Goal: Contribute content: Add original content to the website for others to see

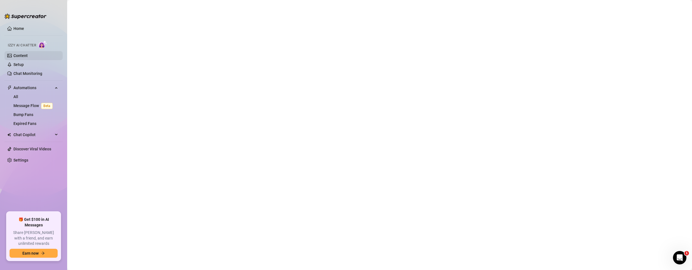
click at [18, 55] on link "Content" at bounding box center [20, 55] width 14 height 4
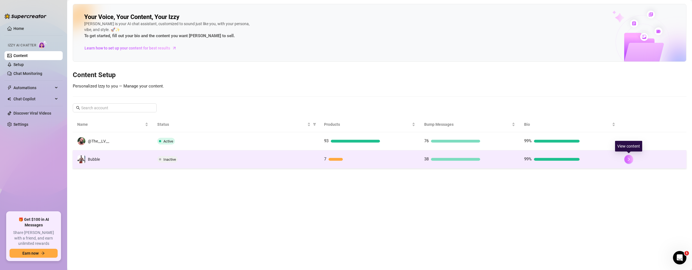
click at [629, 161] on icon "right" at bounding box center [628, 159] width 4 height 4
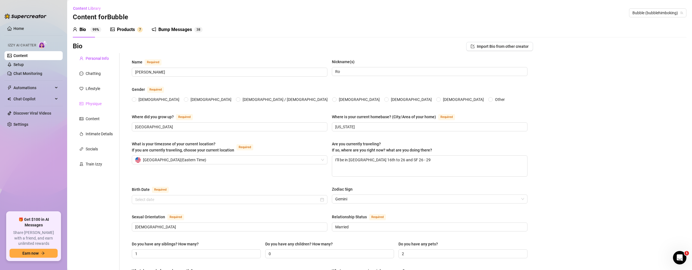
type input "[PERSON_NAME]"
type input "Ro"
type input "[GEOGRAPHIC_DATA]"
type input "[US_STATE]"
type textarea "I’ll be in [GEOGRAPHIC_DATA] 16th to 26 and SF 26 - 29"
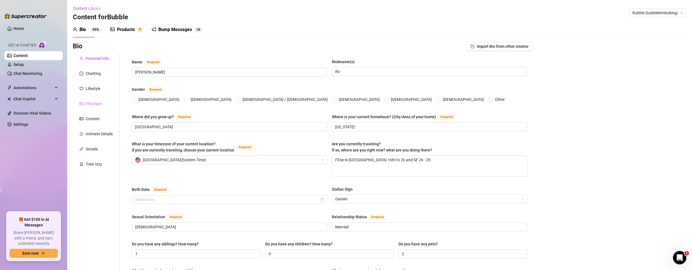
type input "[DEMOGRAPHIC_DATA]"
type input "Married"
type input "1"
type input "0"
type input "2"
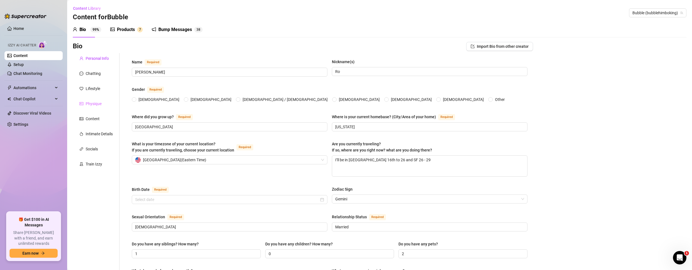
type input "Marketing Manager"
type input "Entertainment News Coordinator and Host"
type input "Communication and media"
type input "[DEMOGRAPHIC_DATA]"
type input "there is a [DEMOGRAPHIC_DATA]"
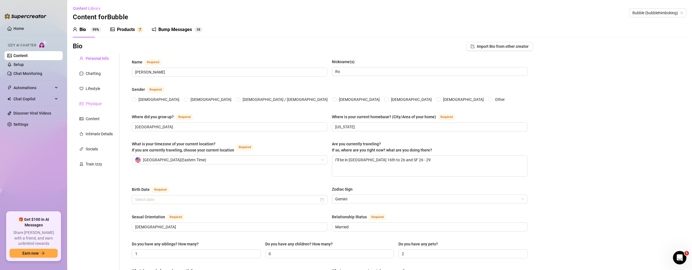
type textarea "Billionaire"
type textarea "One day I trip and felt"
type textarea "I love cirque du soleil, being a bodybuilder and am a little awkward I’m Mexican"
type textarea "love different languages and love to travel I’m Mexican"
radio input "true"
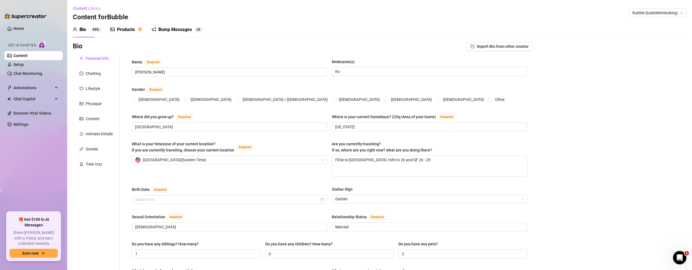
type input "[DATE]"
click at [119, 29] on div "Products" at bounding box center [126, 29] width 18 height 7
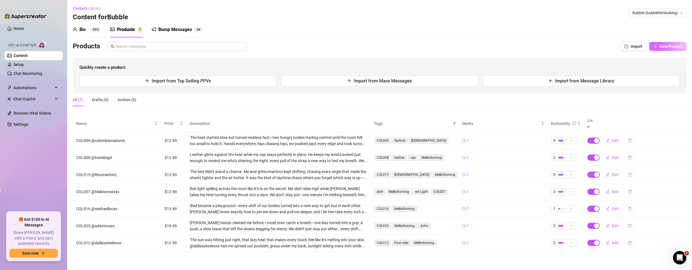
click at [660, 46] on span "New Product" at bounding box center [670, 46] width 23 height 4
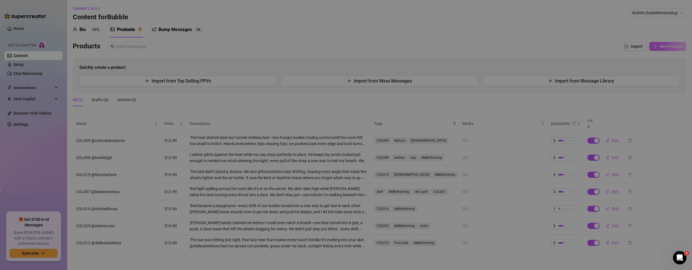
type textarea "Type your message here..."
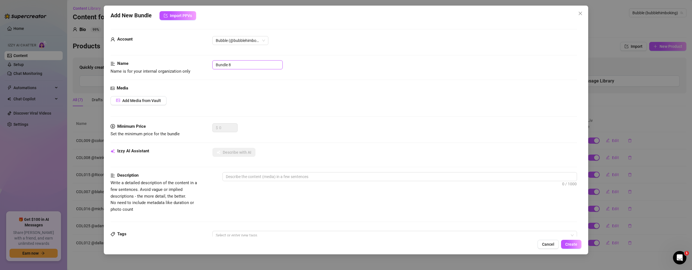
drag, startPoint x: 252, startPoint y: 63, endPoint x: 6, endPoint y: 42, distance: 247.0
click at [0, 52] on html "Home Izzy AI Chatter Content Setup Chat Monitoring Automations All Message Flow…" at bounding box center [346, 135] width 692 height 270
drag, startPoint x: 250, startPoint y: 87, endPoint x: 252, endPoint y: 56, distance: 30.3
click at [252, 56] on div "Account Bubble (@bubblehimboking)" at bounding box center [343, 48] width 466 height 24
click at [252, 63] on input "COL018" at bounding box center [247, 64] width 70 height 9
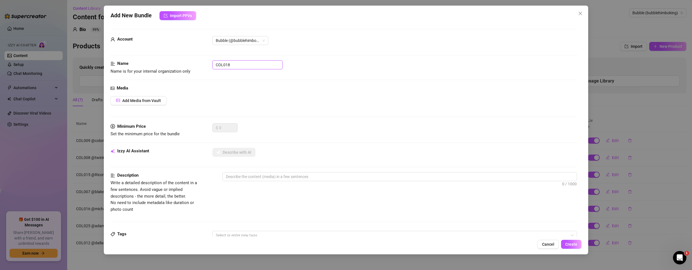
paste input "@callmegunther"
type input "COL018 @callmegunther"
click at [148, 98] on span "Add Media from Vault" at bounding box center [141, 100] width 39 height 4
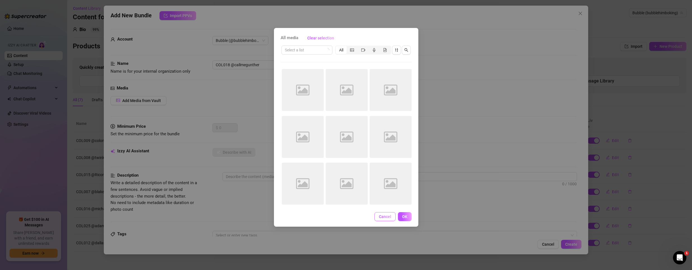
click at [379, 220] on button "Cancel" at bounding box center [384, 216] width 21 height 9
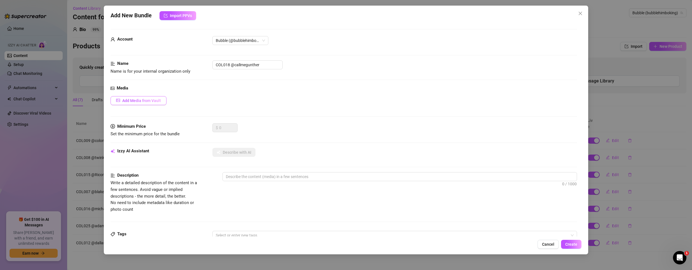
click at [139, 98] on button "Add Media from Vault" at bounding box center [138, 100] width 56 height 9
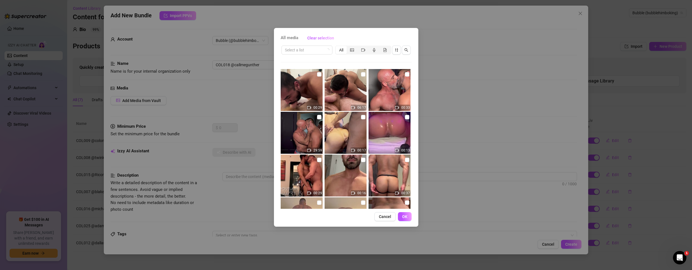
click at [316, 70] on img at bounding box center [301, 90] width 42 height 42
checkbox input "true"
click at [407, 218] on button "OK" at bounding box center [405, 216] width 14 height 9
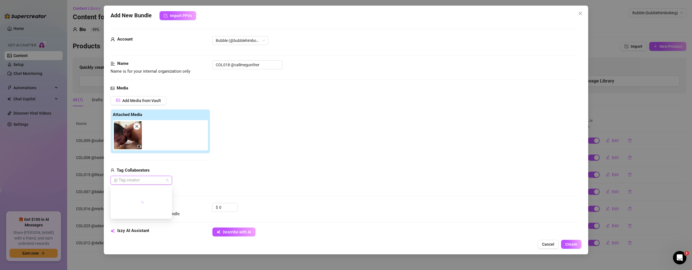
click at [137, 178] on div at bounding box center [138, 180] width 53 height 8
drag, startPoint x: 249, startPoint y: 162, endPoint x: 201, endPoint y: 175, distance: 49.5
click at [249, 162] on div "Add Media from Vault Attached Media Tag Collaborators @ Tag creator" at bounding box center [343, 140] width 466 height 89
click at [150, 176] on div "@ Tag creator" at bounding box center [141, 180] width 62 height 9
paste input "@callmegunther"
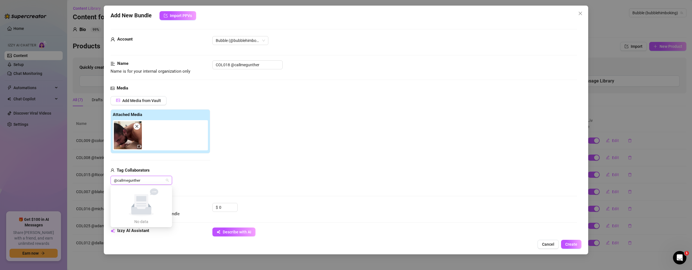
type input "@"
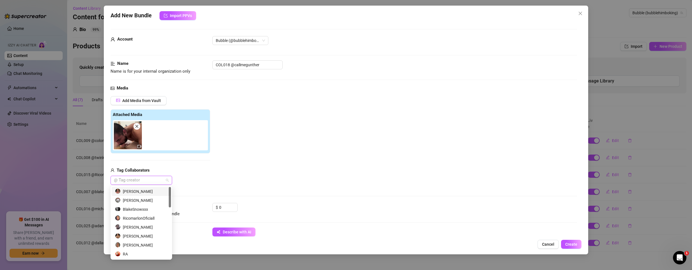
click at [130, 190] on div "[PERSON_NAME]" at bounding box center [141, 191] width 53 height 6
click at [296, 144] on div "Add Media from Vault Attached Media Tag Collaborators [PERSON_NAME]" at bounding box center [343, 140] width 466 height 89
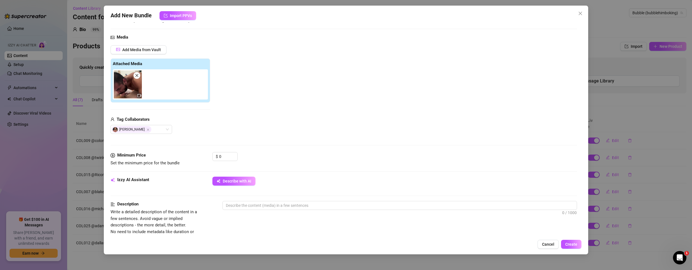
scroll to position [56, 0]
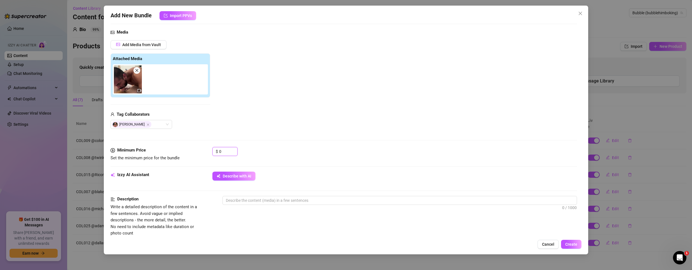
drag, startPoint x: 227, startPoint y: 151, endPoint x: 134, endPoint y: 138, distance: 93.7
click at [136, 139] on form "Account Bubble (@bubblehimboking) Name Name is for your internal organization o…" at bounding box center [343, 212] width 466 height 478
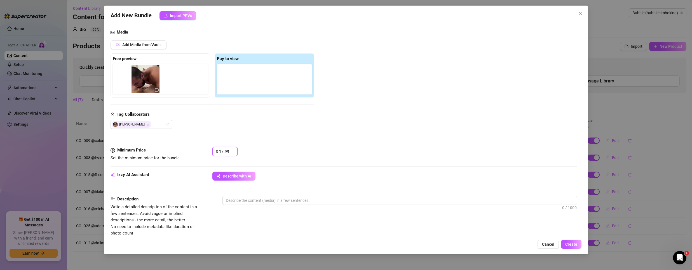
drag, startPoint x: 229, startPoint y: 83, endPoint x: 123, endPoint y: 81, distance: 106.3
click at [123, 81] on div "Free preview Pay to view" at bounding box center [212, 75] width 204 height 44
type input "17.99"
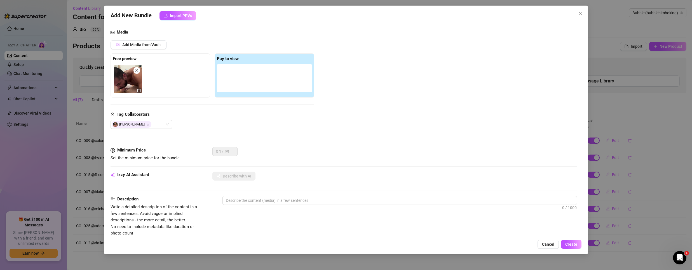
click at [140, 38] on div "Media Add Media from Vault Free preview Pay to view Tag Collaborators [PERSON_N…" at bounding box center [343, 88] width 466 height 118
click at [137, 46] on span "Add Media from Vault" at bounding box center [141, 45] width 39 height 4
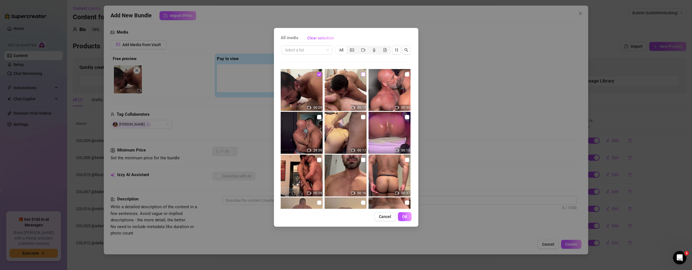
click at [361, 75] on input "checkbox" at bounding box center [363, 74] width 4 height 4
checkbox input "true"
click at [406, 219] on button "OK" at bounding box center [405, 216] width 14 height 9
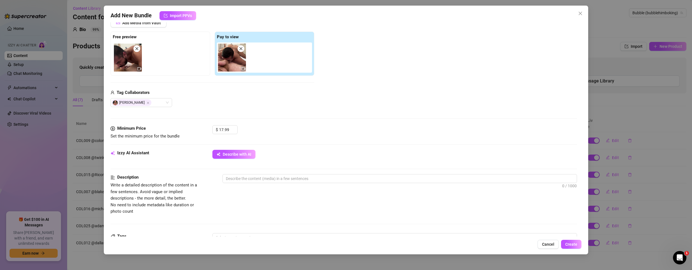
scroll to position [112, 0]
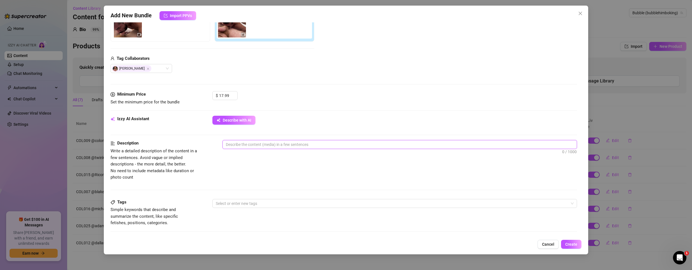
click at [266, 146] on textarea at bounding box center [400, 144] width 354 height 8
paste textarea "With @callmegunther holding the camera, everything feels raw, like you’re right…"
type textarea "With @callmegunther holding the camera, everything feels raw, like you’re right…"
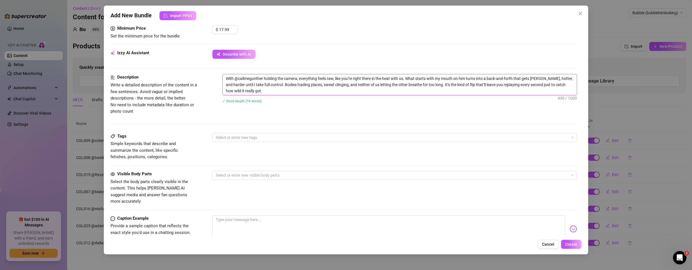
scroll to position [196, 0]
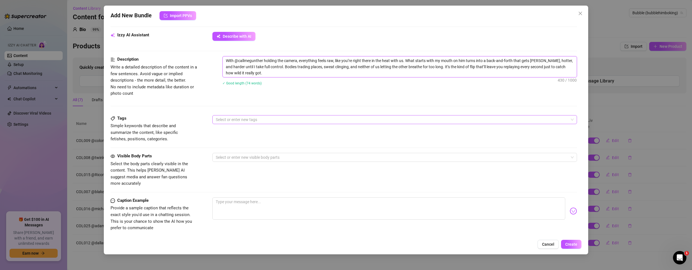
click at [231, 123] on div "Select or enter new tags" at bounding box center [394, 119] width 364 height 9
type textarea "With @callmegunther holding the camera, everything feels raw, like you’re right…"
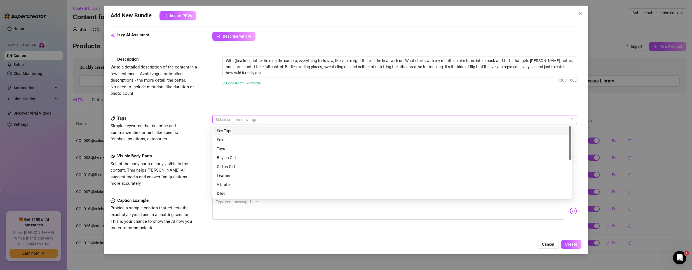
click at [232, 118] on div at bounding box center [391, 120] width 356 height 8
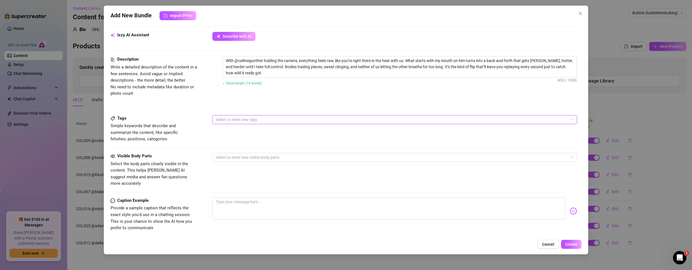
click at [232, 118] on div at bounding box center [391, 120] width 356 height 8
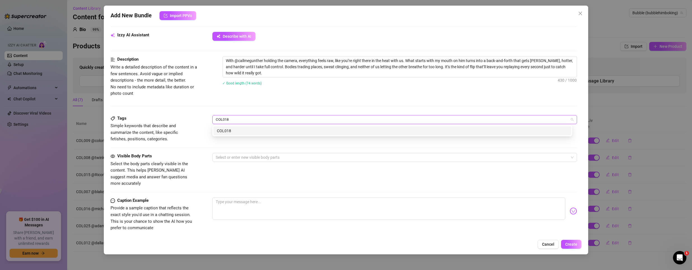
type input "COL018"
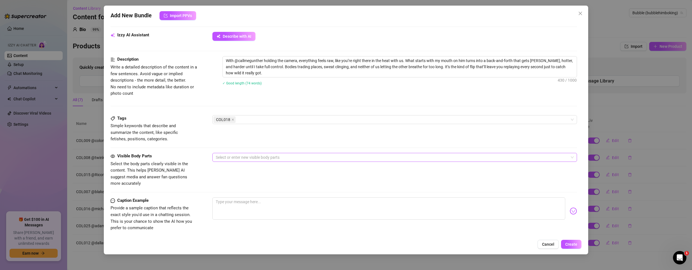
click at [237, 156] on div at bounding box center [391, 158] width 356 height 8
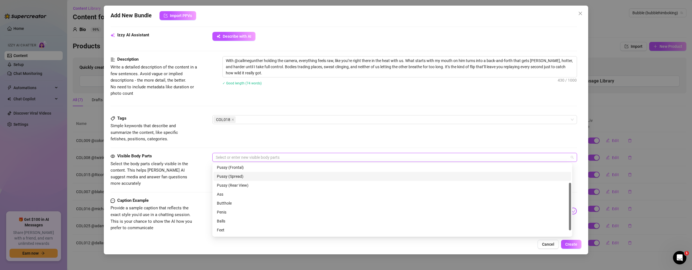
scroll to position [36, 0]
click at [238, 187] on div "Ass" at bounding box center [392, 186] width 351 height 6
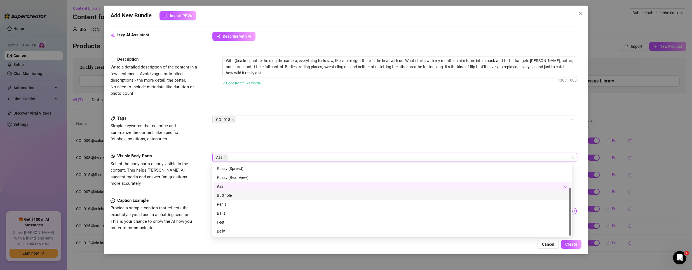
click at [228, 198] on div "Butthole" at bounding box center [392, 195] width 351 height 6
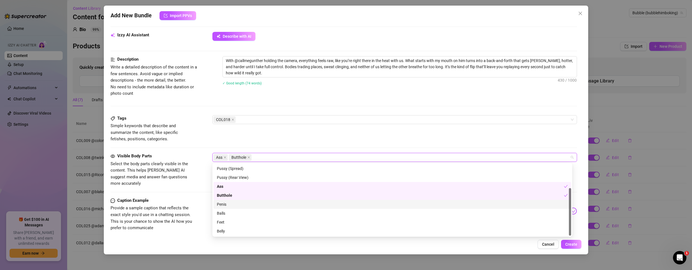
click at [225, 205] on div "Penis" at bounding box center [392, 204] width 351 height 6
click at [223, 212] on div "Balls" at bounding box center [392, 213] width 351 height 6
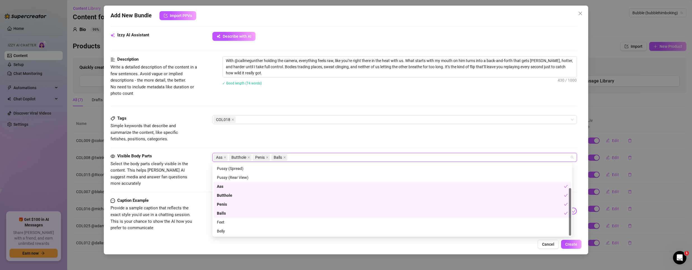
click at [178, 192] on div at bounding box center [343, 192] width 466 height 0
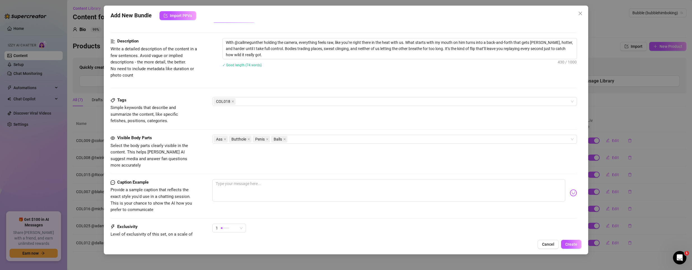
scroll to position [224, 0]
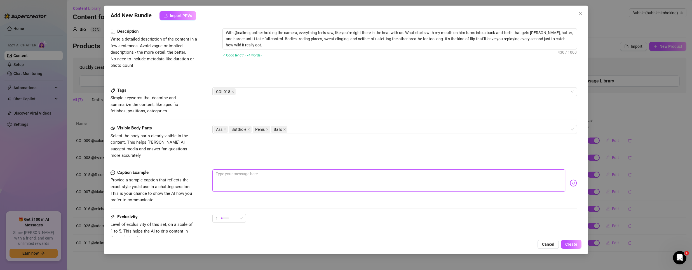
click at [261, 170] on textarea at bounding box center [388, 180] width 353 height 22
paste textarea "We didn’t just switch—we pushed each other past the edge."
type textarea "We didn’t just switch—we pushed each other past the edge."
click at [266, 96] on div "COL018" at bounding box center [394, 91] width 364 height 9
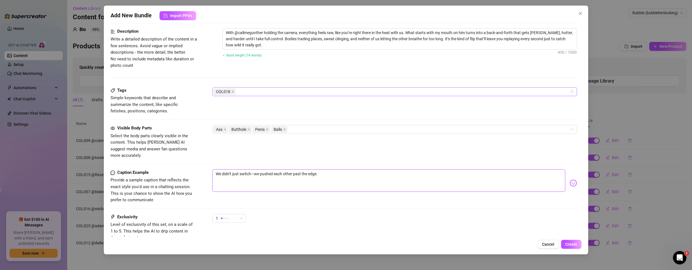
type textarea "We didn’t just switch—we pushed each other past the edge."
click at [283, 93] on div "COL018" at bounding box center [391, 92] width 356 height 8
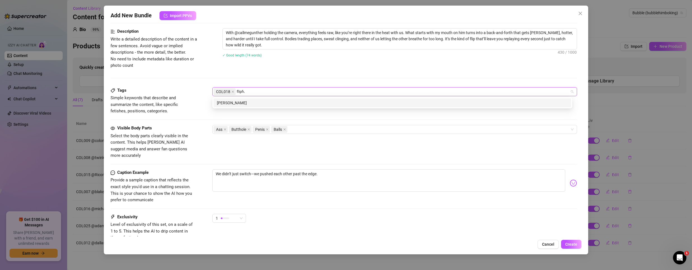
type input "flipfuck"
click at [281, 105] on div "flipfuck" at bounding box center [392, 103] width 351 height 6
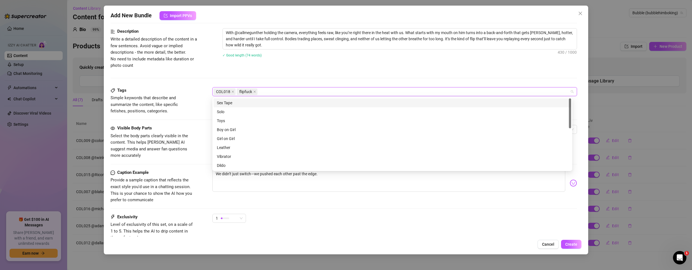
click at [295, 90] on div "COL018 flipfuck" at bounding box center [391, 92] width 356 height 8
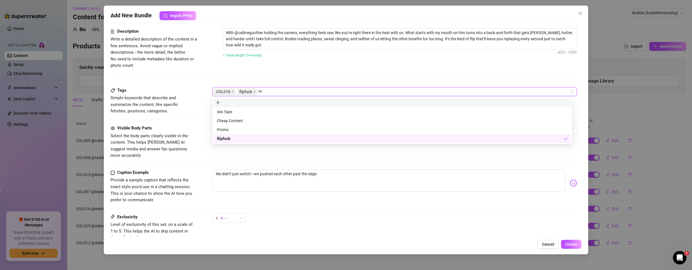
type input "POV"
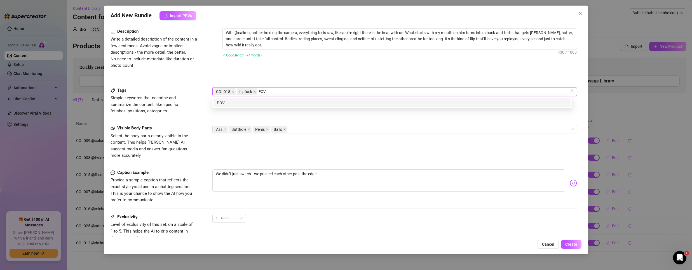
click at [269, 103] on div "POV" at bounding box center [392, 103] width 351 height 6
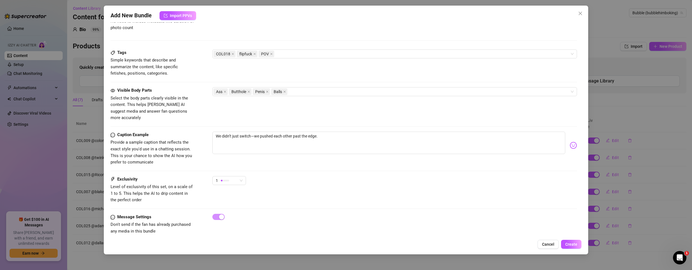
scroll to position [263, 0]
click at [230, 175] on div "1" at bounding box center [227, 179] width 22 height 8
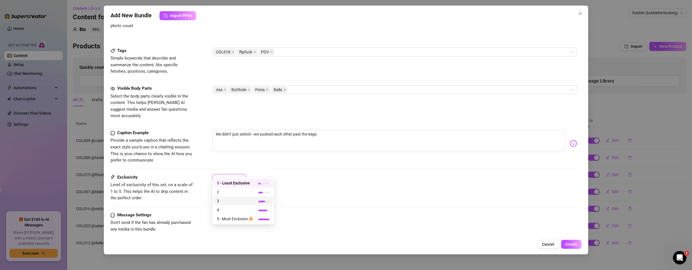
click at [226, 203] on span "3" at bounding box center [235, 201] width 36 height 6
click at [573, 244] on span "Create" at bounding box center [571, 244] width 12 height 4
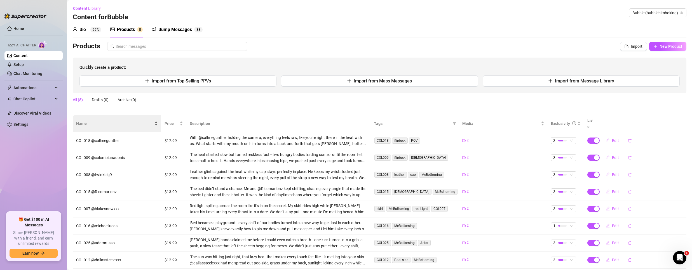
click at [87, 121] on span "Name" at bounding box center [114, 124] width 77 height 6
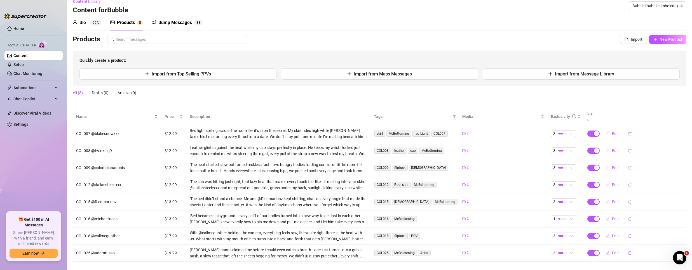
scroll to position [9, 0]
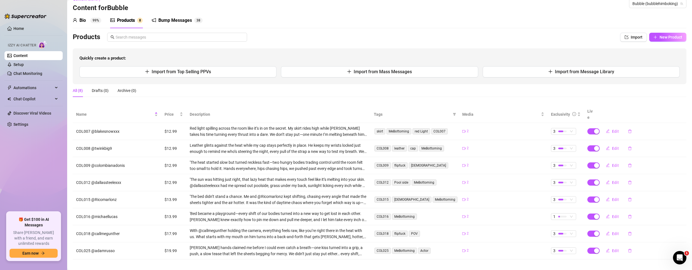
click at [613, 232] on span "Edit" at bounding box center [615, 234] width 7 height 4
click at [612, 232] on span "Edit" at bounding box center [615, 234] width 7 height 4
type textarea "We didn’t just switch—we pushed each other past the edge."
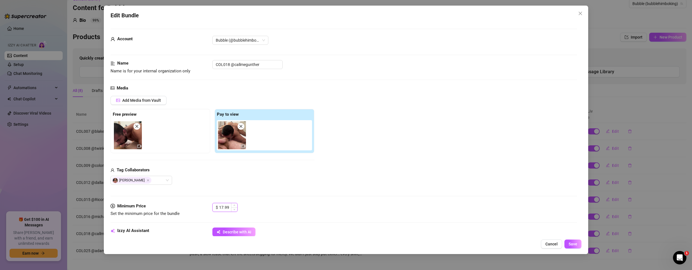
click at [222, 208] on input "17.99" at bounding box center [228, 207] width 18 height 8
click at [235, 204] on span "Increase Value" at bounding box center [234, 205] width 6 height 5
type input "19.99"
click at [235, 204] on span "Increase Value" at bounding box center [234, 205] width 6 height 5
click at [572, 245] on span "Save" at bounding box center [572, 244] width 9 height 4
